Goal: Unclear: Unclear

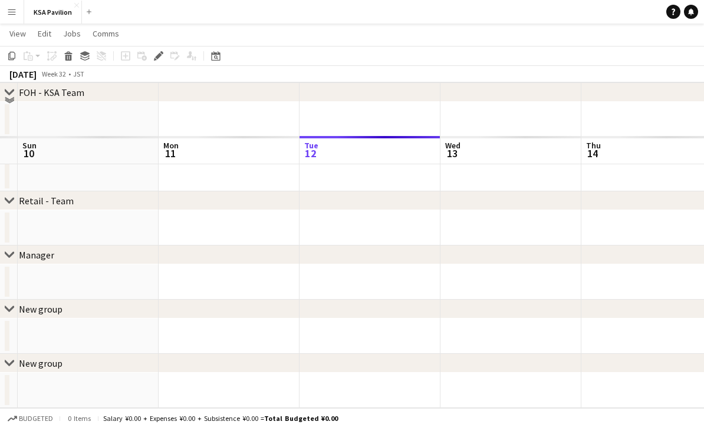
scroll to position [46, 0]
